Goal: Information Seeking & Learning: Learn about a topic

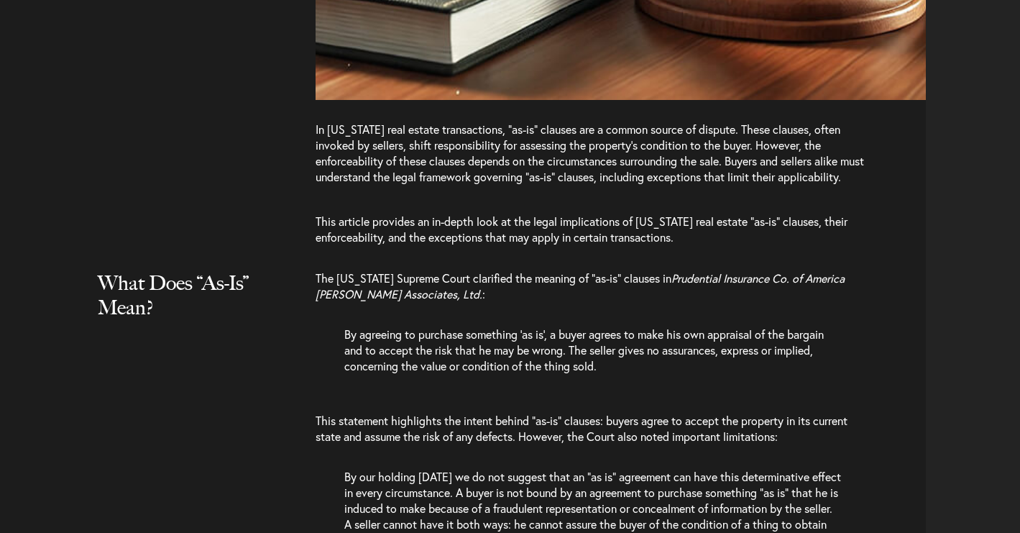
scroll to position [1509, 0]
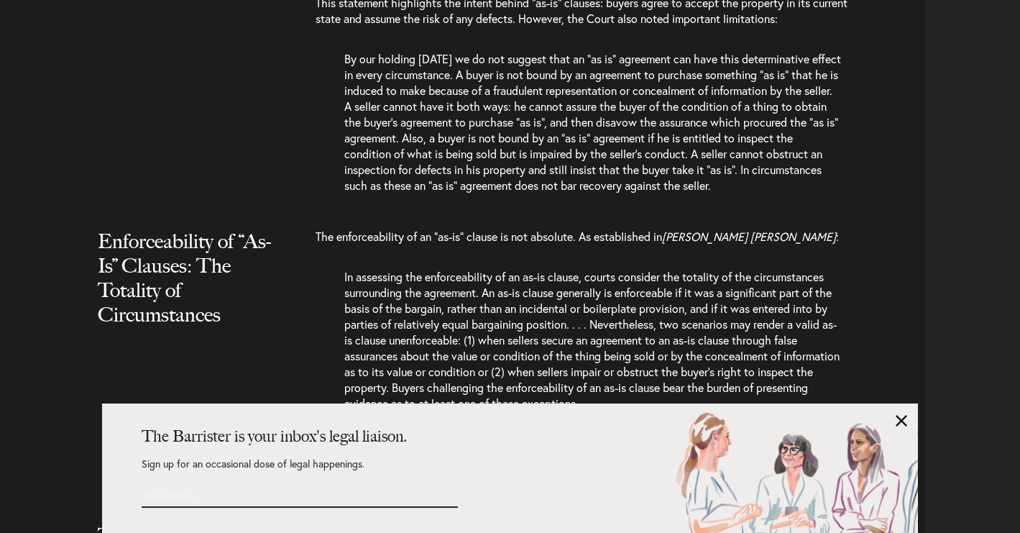
click at [902, 419] on link at bounding box center [902, 421] width 12 height 12
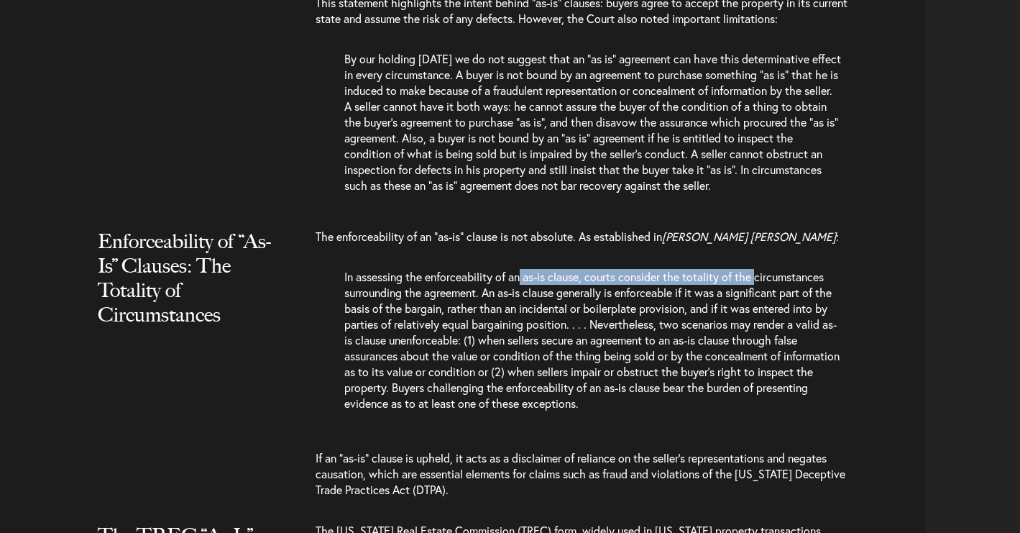
drag, startPoint x: 525, startPoint y: 226, endPoint x: 765, endPoint y: 226, distance: 240.2
click at [765, 269] on p "In assessing the enforceability of an as-is clause, courts consider the totalit…" at bounding box center [593, 347] width 498 height 157
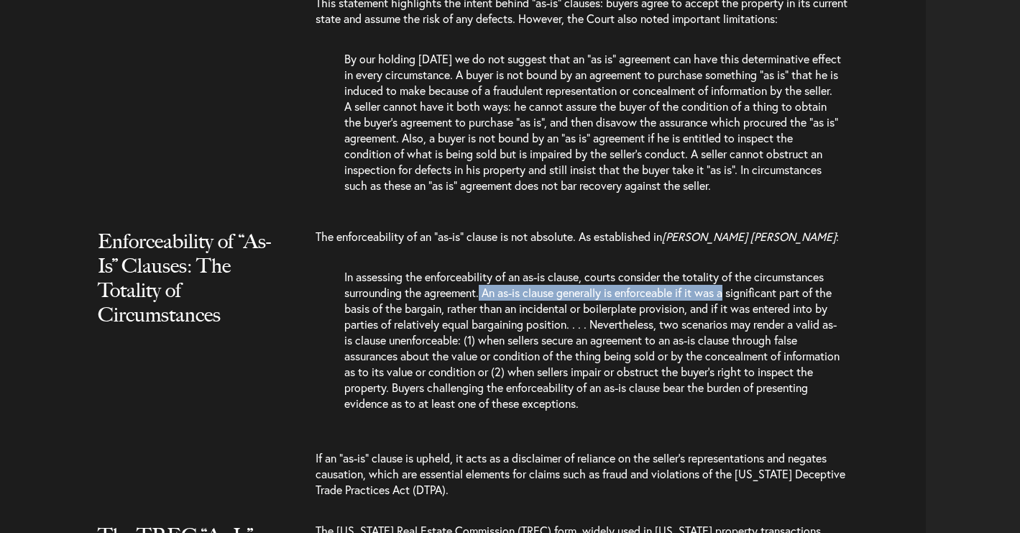
drag, startPoint x: 482, startPoint y: 237, endPoint x: 733, endPoint y: 237, distance: 251.7
click at [733, 269] on p "In assessing the enforceability of an as-is clause, courts consider the totalit…" at bounding box center [593, 347] width 498 height 157
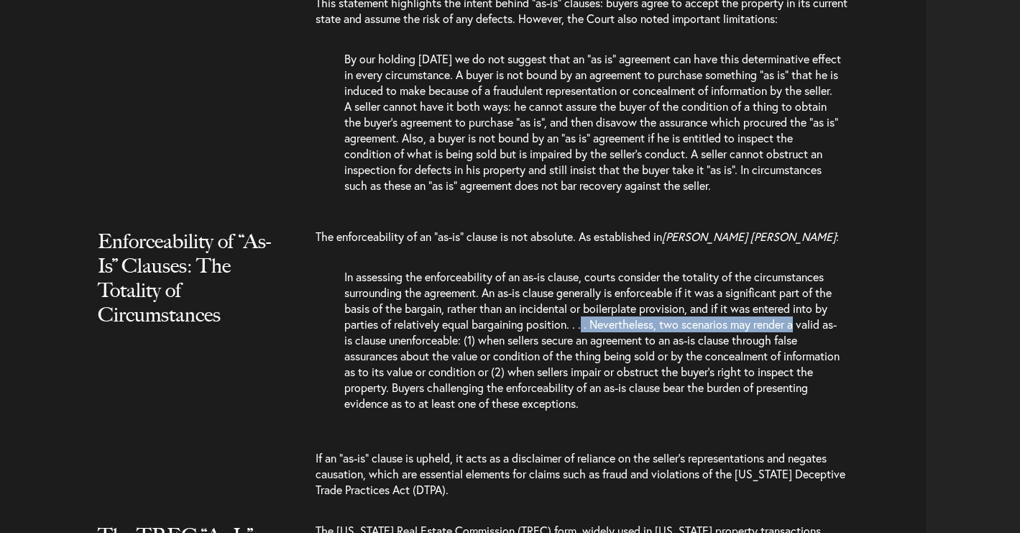
drag, startPoint x: 601, startPoint y: 269, endPoint x: 823, endPoint y: 268, distance: 222.2
click at [823, 269] on p "In assessing the enforceability of an as-is clause, courts consider the totalit…" at bounding box center [593, 347] width 498 height 157
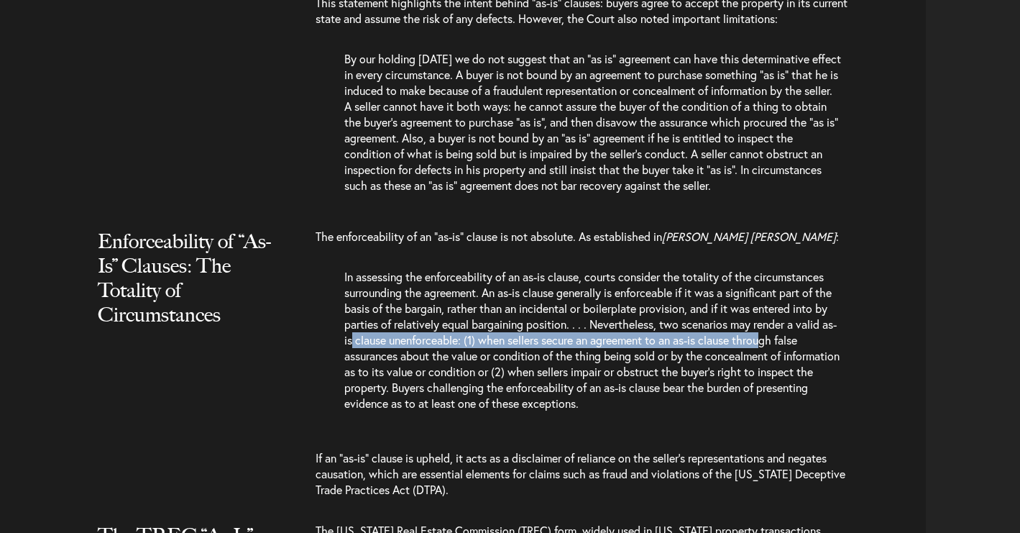
drag, startPoint x: 393, startPoint y: 284, endPoint x: 814, endPoint y: 286, distance: 420.7
click at [814, 286] on p "In assessing the enforceability of an as-is clause, courts consider the totalit…" at bounding box center [593, 347] width 498 height 157
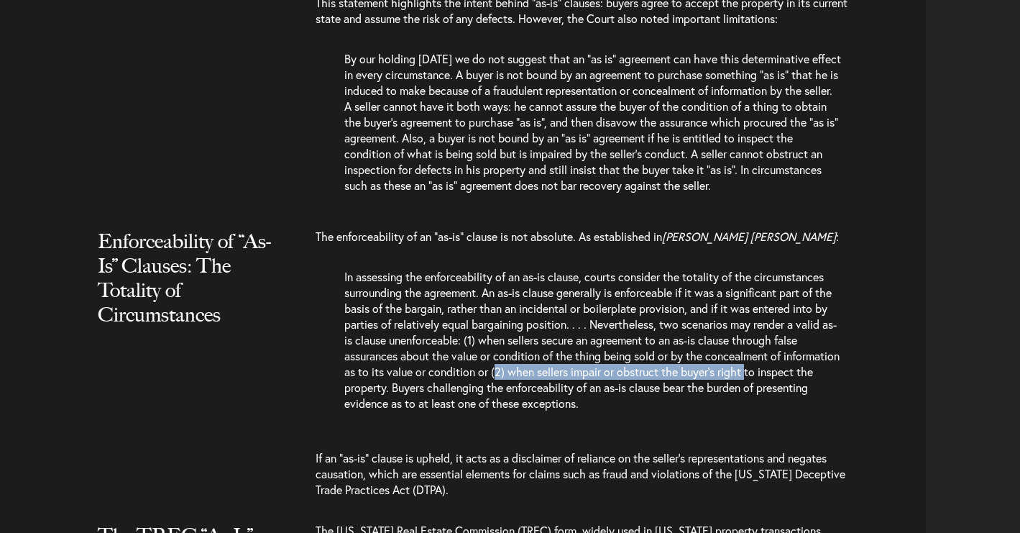
drag, startPoint x: 560, startPoint y: 312, endPoint x: 814, endPoint y: 318, distance: 253.9
click at [814, 318] on p "In assessing the enforceability of an as-is clause, courts consider the totalit…" at bounding box center [593, 347] width 498 height 157
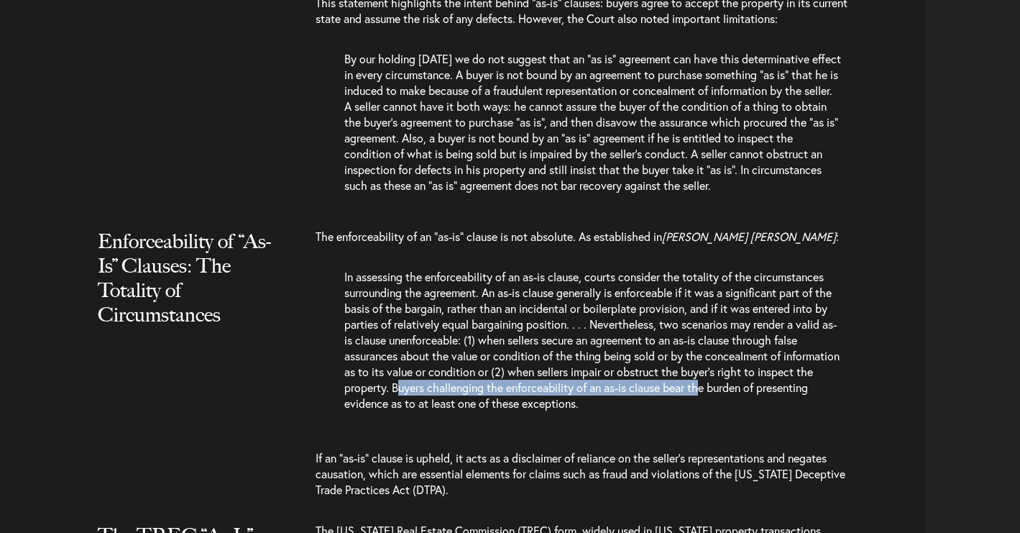
drag, startPoint x: 457, startPoint y: 332, endPoint x: 765, endPoint y: 336, distance: 307.8
click at [765, 336] on p "In assessing the enforceability of an as-is clause, courts consider the totalit…" at bounding box center [593, 347] width 498 height 157
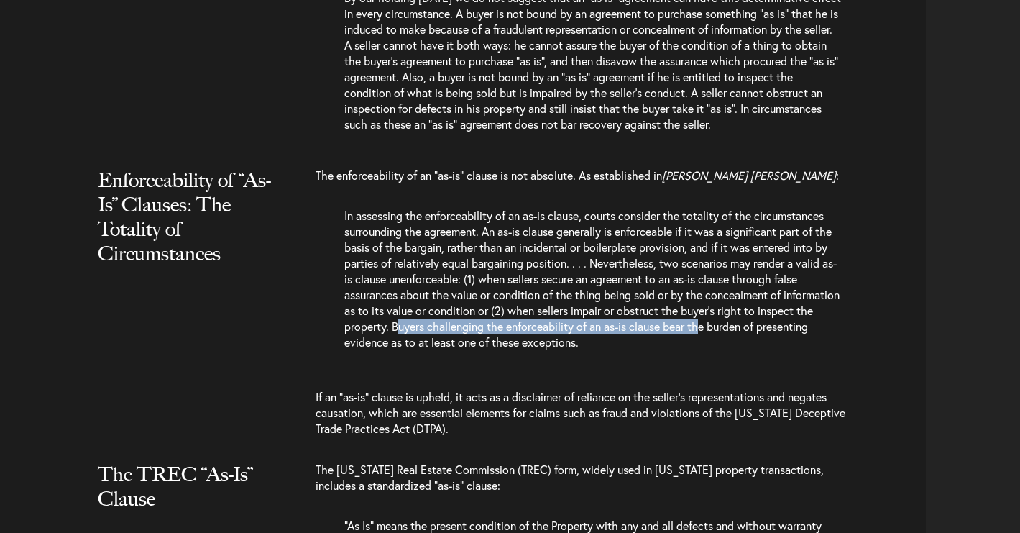
scroll to position [1615, 0]
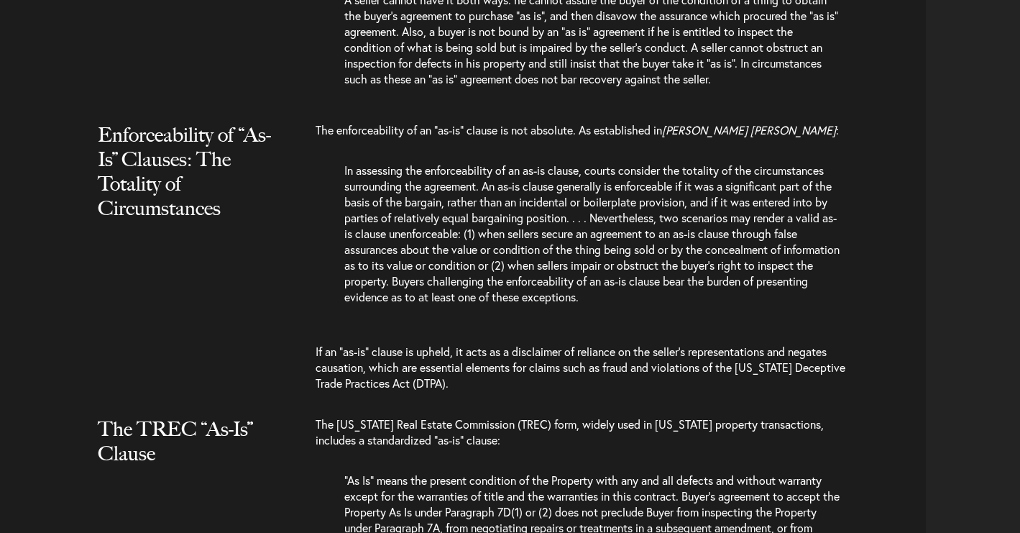
click at [438, 329] on p "If an “as-is” clause is upheld, it acts as a disclaimer of reliance on the sell…" at bounding box center [590, 367] width 549 height 76
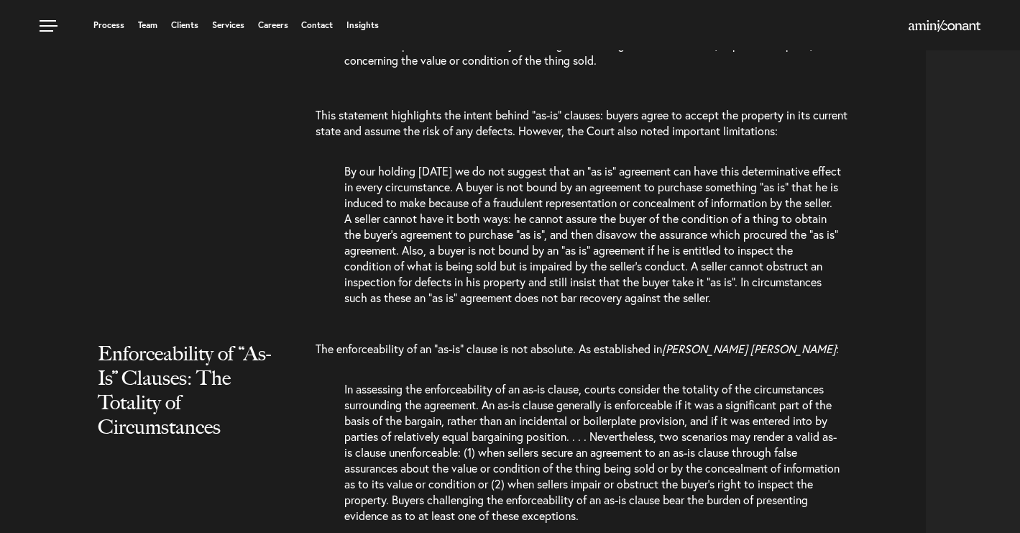
scroll to position [0, 0]
